Goal: Book appointment/travel/reservation

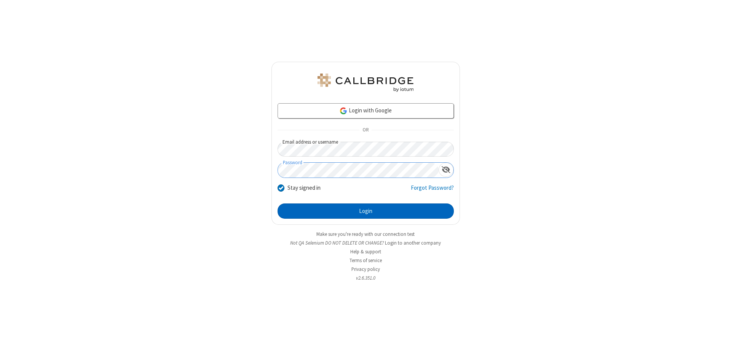
click at [366, 211] on button "Login" at bounding box center [366, 210] width 176 height 15
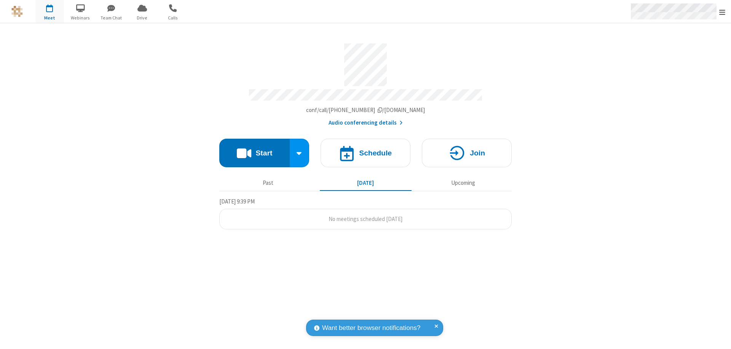
click at [722, 12] on span "Open menu" at bounding box center [722, 12] width 6 height 8
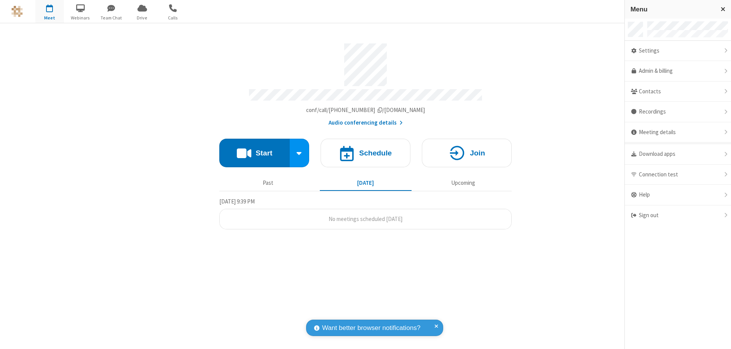
click at [49, 11] on span "button" at bounding box center [49, 8] width 29 height 13
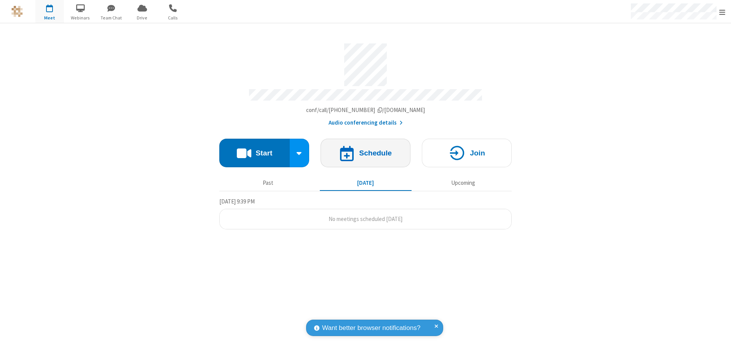
click at [366, 149] on h4 "Schedule" at bounding box center [375, 152] width 33 height 7
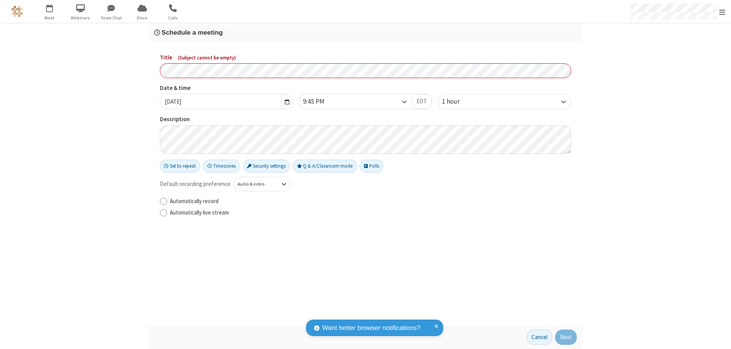
click at [366, 32] on h3 "Schedule a meeting" at bounding box center [365, 32] width 423 height 7
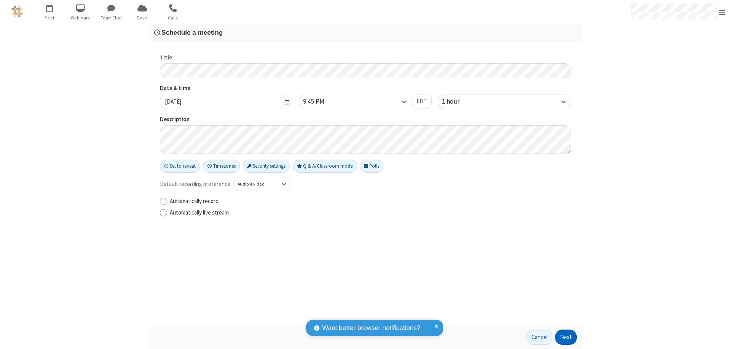
click at [566, 337] on button "Next" at bounding box center [566, 336] width 22 height 15
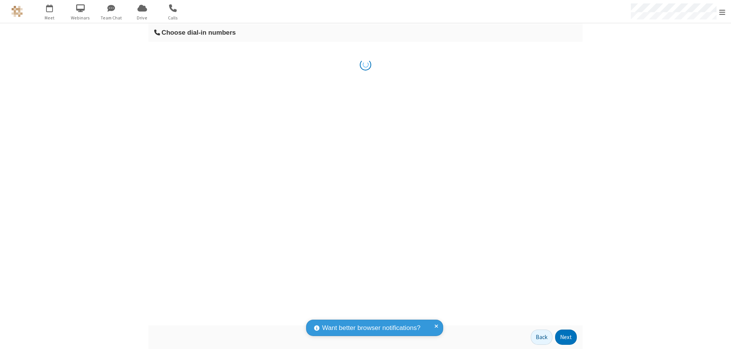
click at [566, 337] on button "Next" at bounding box center [566, 336] width 22 height 15
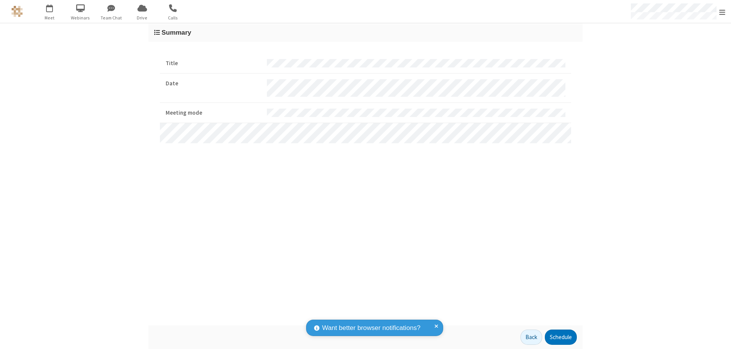
click at [560, 337] on button "Schedule" at bounding box center [561, 336] width 32 height 15
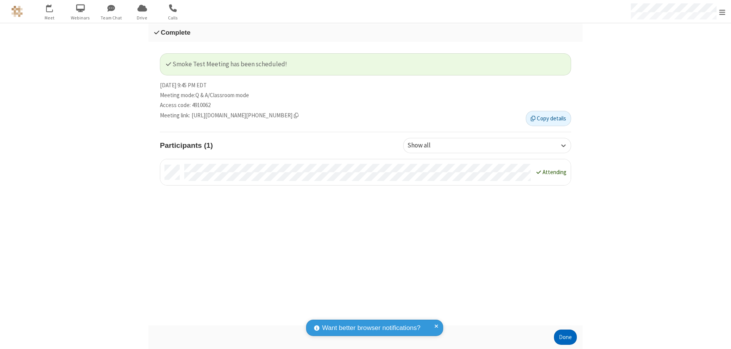
click at [565, 337] on button "Done" at bounding box center [565, 336] width 23 height 15
